Goal: Task Accomplishment & Management: Use online tool/utility

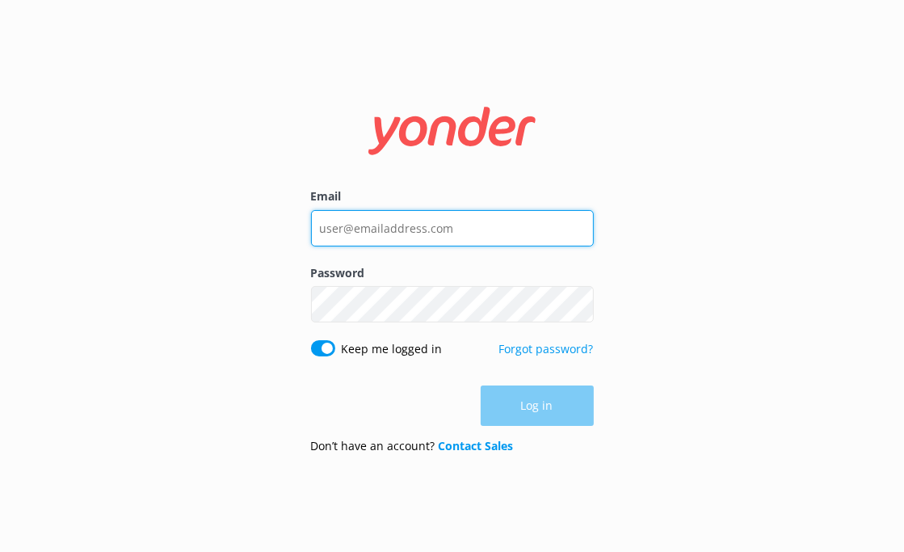
type input "[EMAIL_ADDRESS][DOMAIN_NAME]"
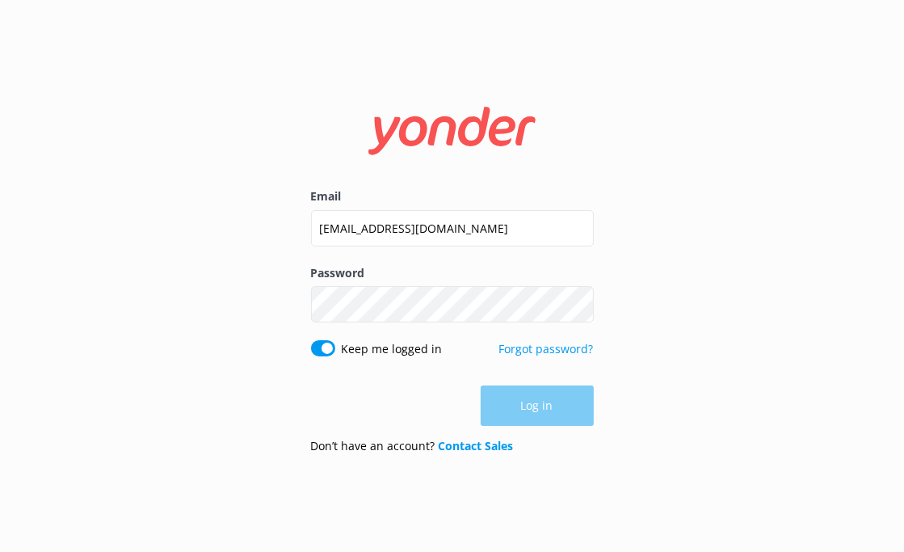
click at [504, 400] on div "Log in" at bounding box center [452, 405] width 283 height 40
click at [549, 392] on button "Log in" at bounding box center [537, 406] width 113 height 40
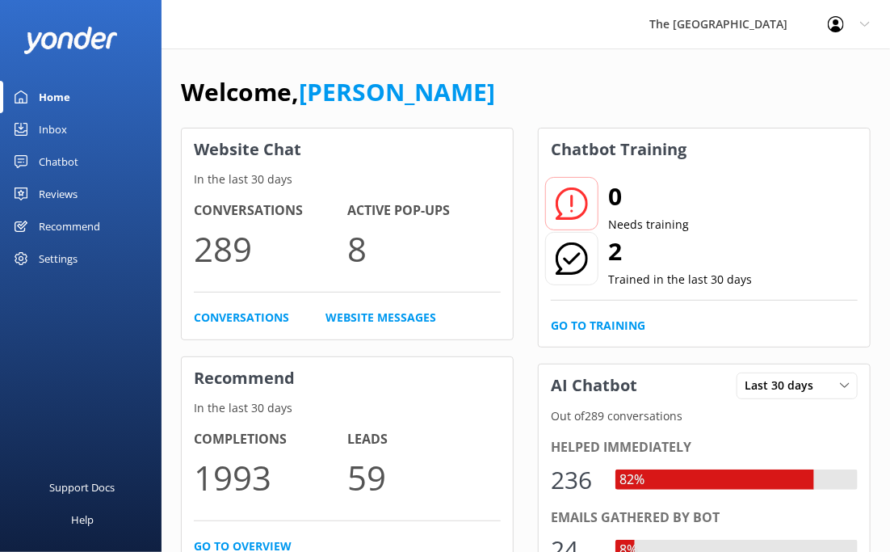
click at [42, 156] on div "Chatbot" at bounding box center [59, 161] width 40 height 32
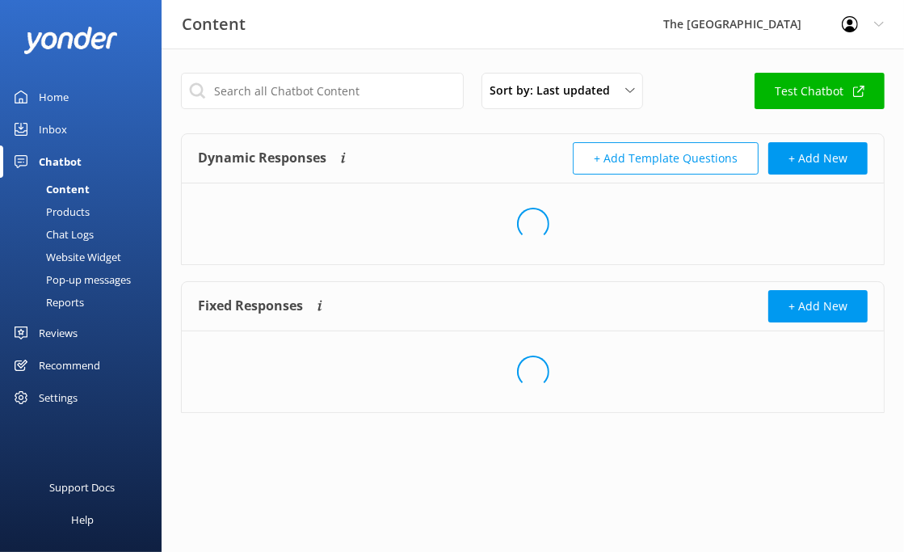
click at [57, 117] on div "Inbox" at bounding box center [53, 129] width 28 height 32
